Goal: Task Accomplishment & Management: Use online tool/utility

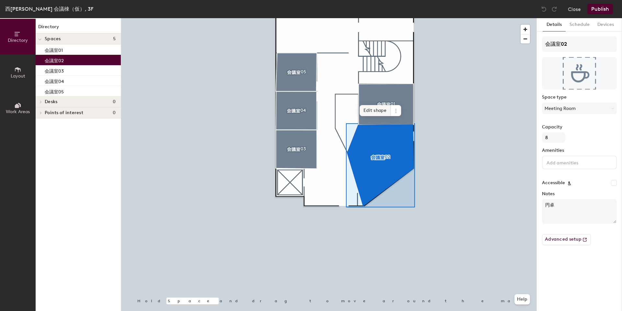
click at [369, 109] on span "Edit shape" at bounding box center [375, 110] width 31 height 11
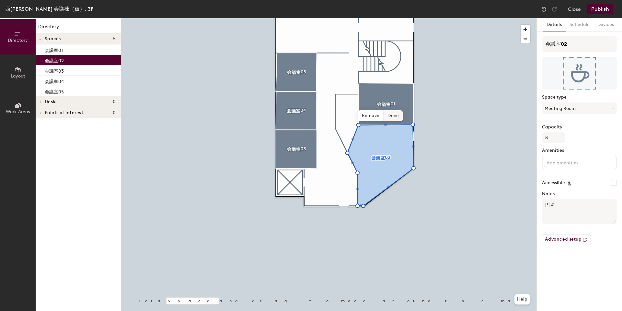
click at [394, 117] on span "Done" at bounding box center [393, 115] width 19 height 11
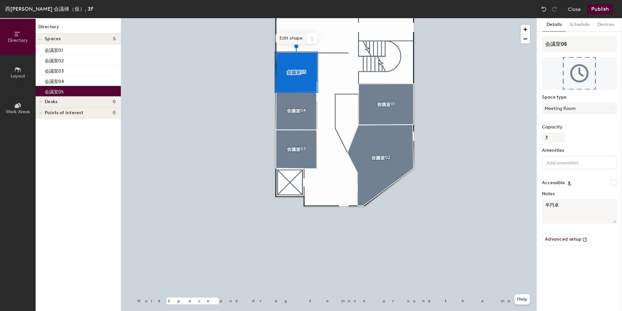
click at [293, 41] on span "Edit shape" at bounding box center [291, 38] width 31 height 11
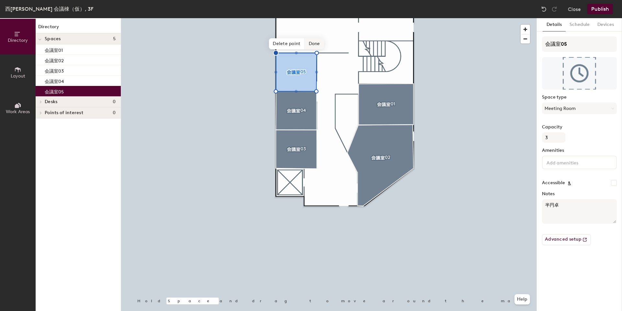
click at [309, 45] on span "Done" at bounding box center [314, 43] width 19 height 11
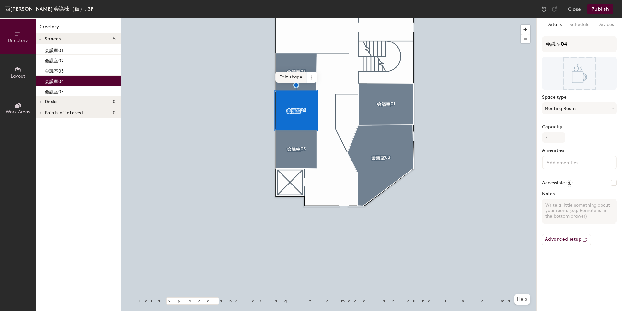
click at [289, 77] on span "Edit shape" at bounding box center [290, 77] width 31 height 11
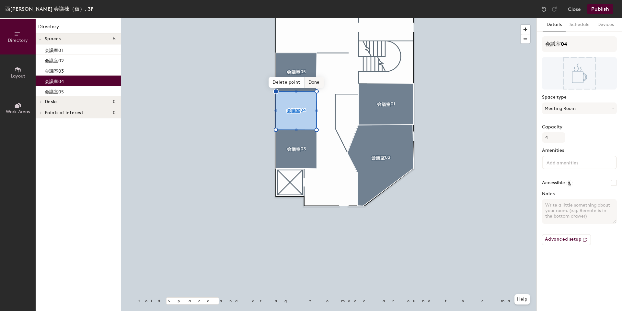
click at [312, 82] on span "Done" at bounding box center [313, 82] width 19 height 11
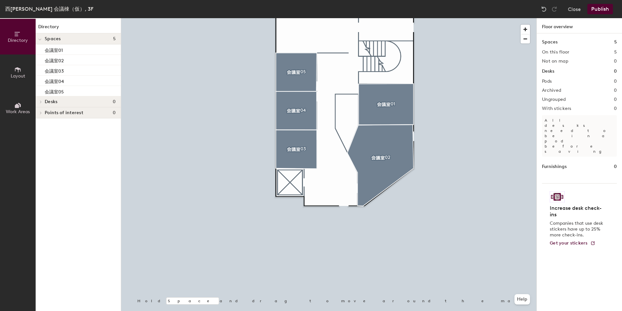
click at [609, 12] on button "Publish" at bounding box center [600, 9] width 26 height 10
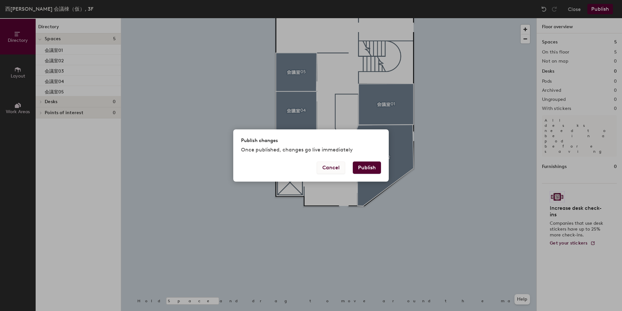
click at [331, 168] on button "Cancel" at bounding box center [331, 167] width 28 height 12
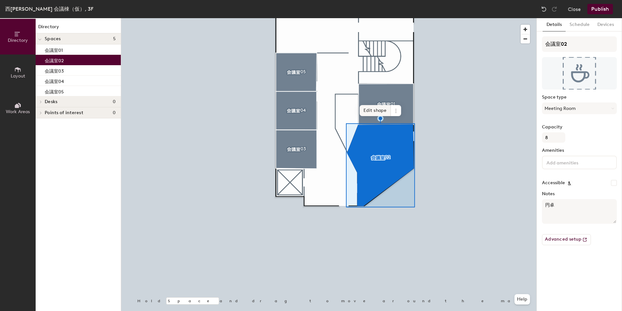
click at [378, 111] on span "Edit shape" at bounding box center [375, 110] width 31 height 11
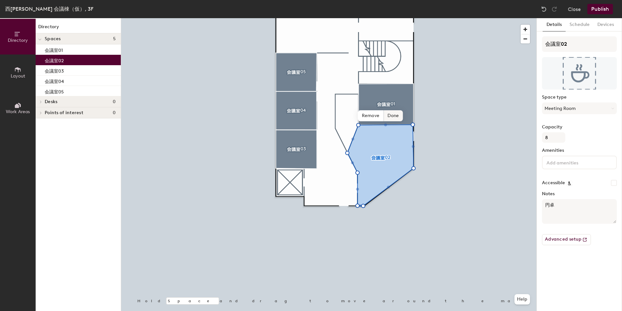
click at [391, 115] on span "Done" at bounding box center [393, 115] width 19 height 11
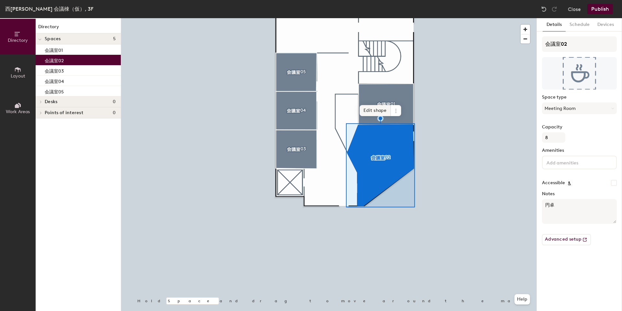
click at [375, 108] on span "Edit shape" at bounding box center [375, 110] width 31 height 11
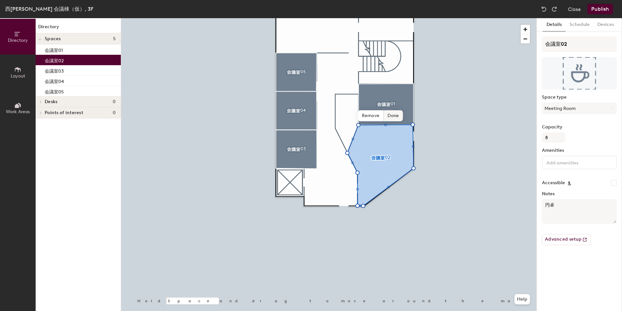
click at [391, 111] on span "Done" at bounding box center [393, 115] width 19 height 11
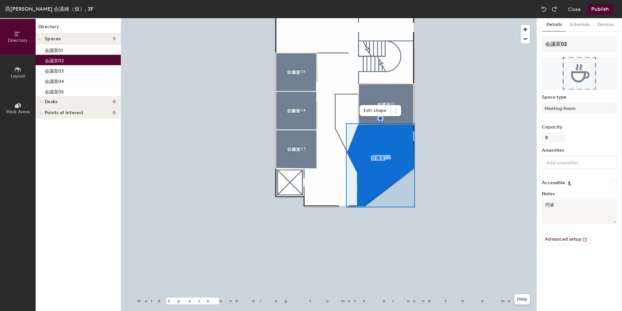
click at [607, 9] on button "Publish" at bounding box center [600, 9] width 26 height 10
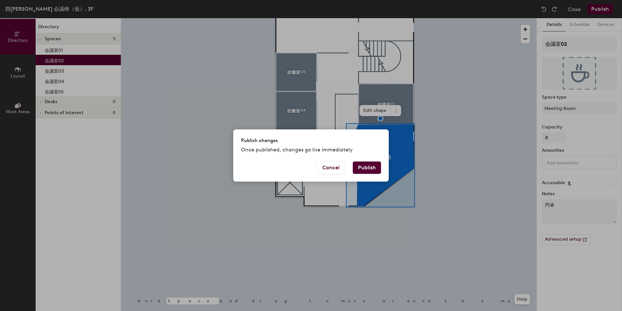
click at [371, 168] on button "Publish" at bounding box center [367, 167] width 28 height 12
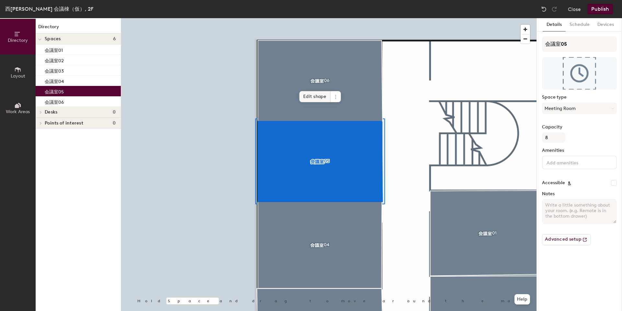
click at [322, 92] on span "Edit shape" at bounding box center [314, 96] width 31 height 11
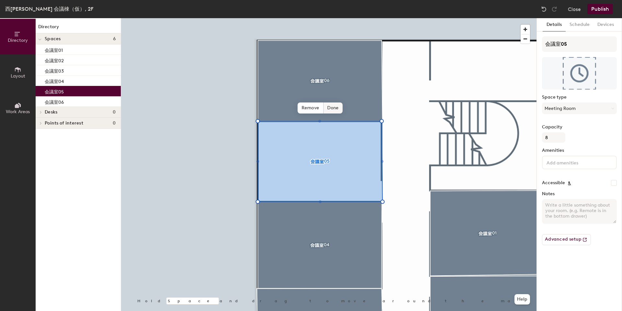
click at [328, 109] on span "Done" at bounding box center [332, 107] width 19 height 11
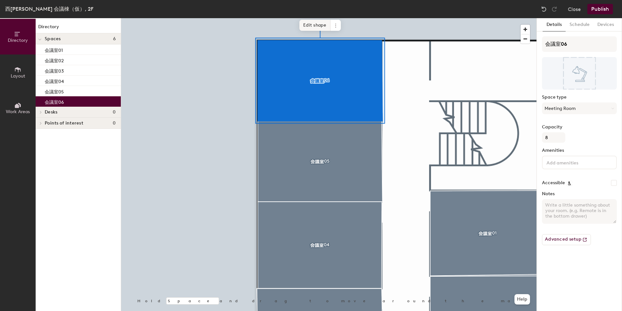
click at [317, 24] on span "Edit shape" at bounding box center [314, 25] width 31 height 11
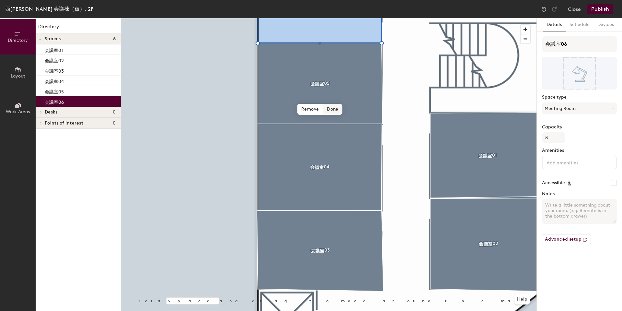
click at [329, 108] on span "Done" at bounding box center [332, 109] width 19 height 11
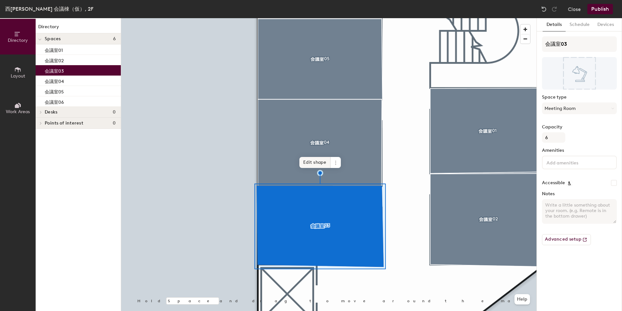
click at [326, 161] on span "Edit shape" at bounding box center [314, 162] width 31 height 11
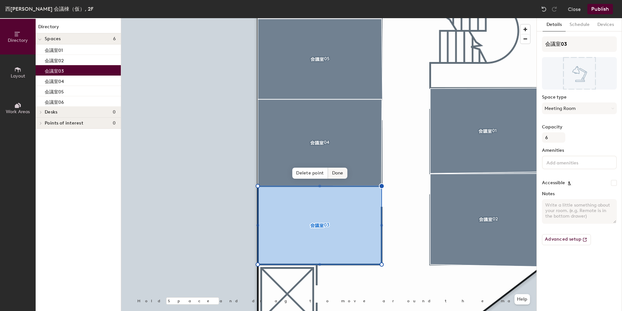
click at [339, 176] on span "Done" at bounding box center [337, 172] width 19 height 11
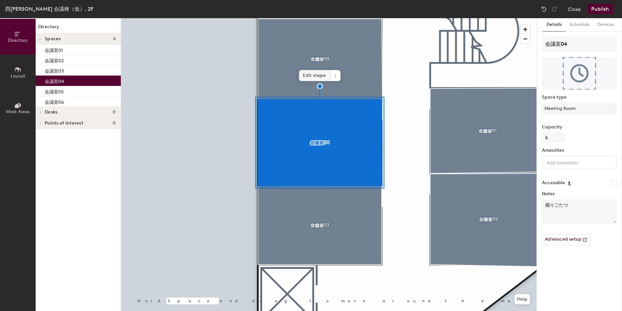
click at [321, 76] on span "Edit shape" at bounding box center [314, 75] width 31 height 11
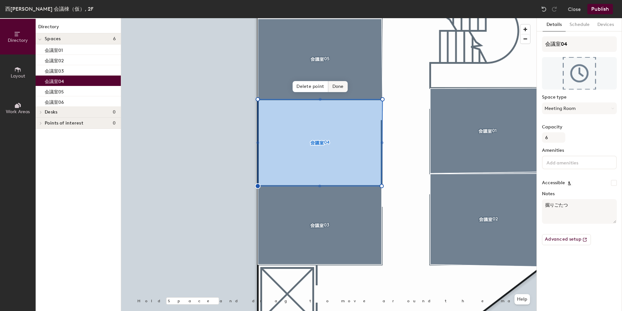
click at [337, 86] on span "Done" at bounding box center [337, 86] width 19 height 11
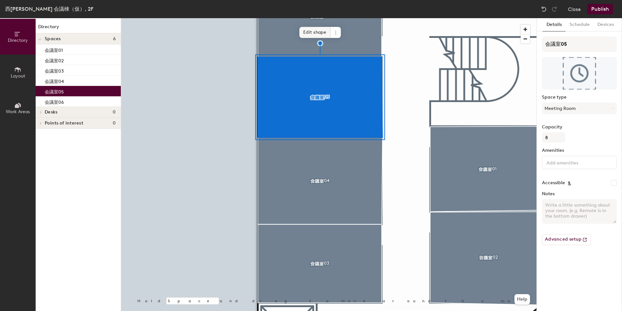
click at [321, 35] on span "Edit shape" at bounding box center [314, 32] width 31 height 11
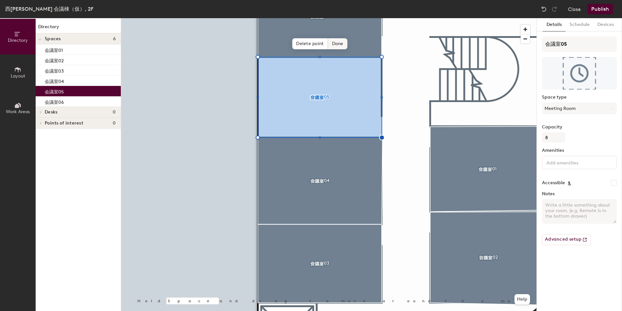
click at [342, 47] on span "Done" at bounding box center [337, 43] width 19 height 11
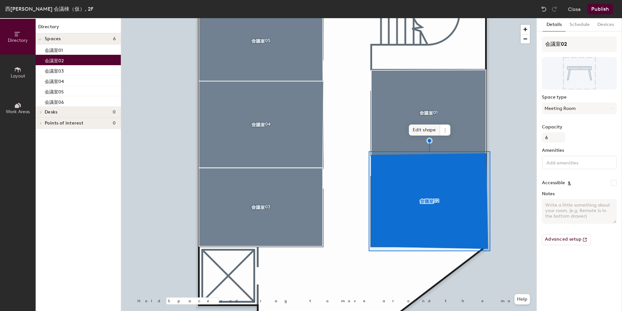
click at [427, 133] on span "Edit shape" at bounding box center [424, 129] width 31 height 11
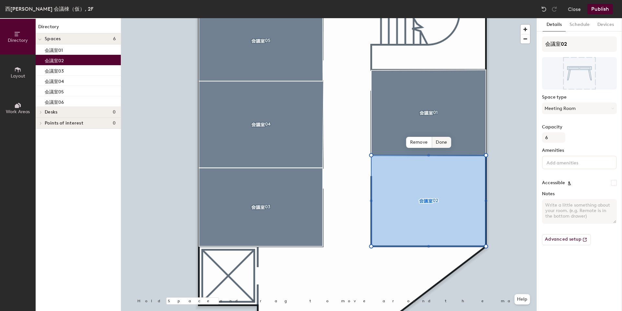
click at [438, 141] on span "Done" at bounding box center [441, 142] width 19 height 11
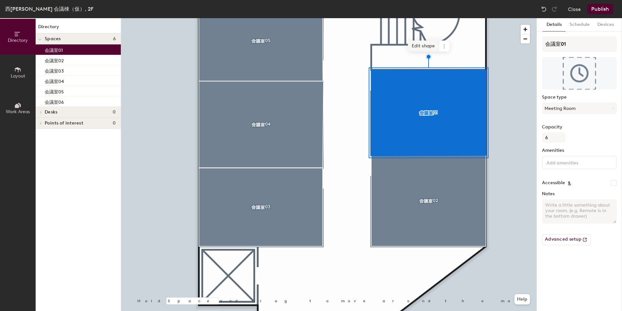
click at [436, 46] on span "Edit shape" at bounding box center [423, 45] width 31 height 11
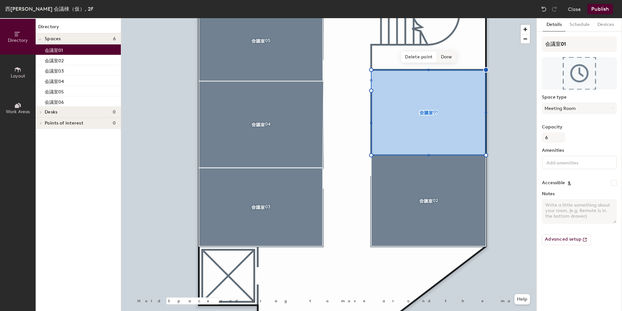
click at [451, 57] on span "Done" at bounding box center [446, 57] width 19 height 11
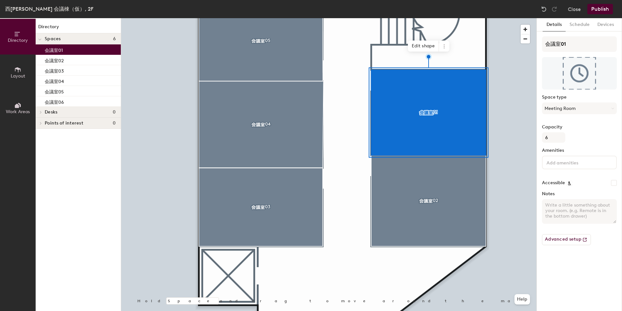
click at [597, 12] on button "Publish" at bounding box center [600, 9] width 26 height 10
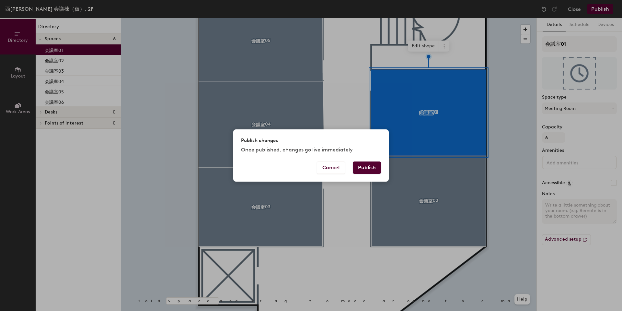
click at [372, 171] on button "Publish" at bounding box center [367, 167] width 28 height 12
